Goal: Obtain resource: Download file/media

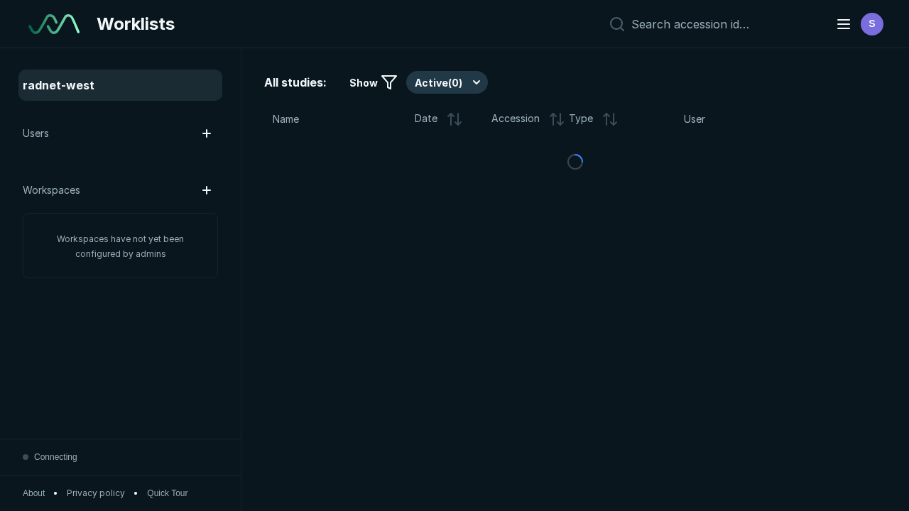
scroll to position [3877, 5913]
